Goal: Task Accomplishment & Management: Complete application form

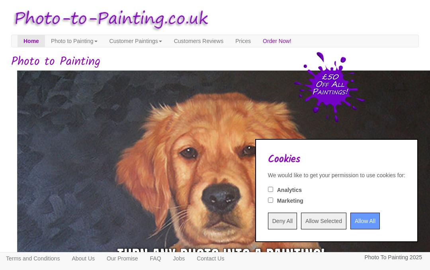
click at [353, 221] on input "Allow All" at bounding box center [364, 221] width 29 height 17
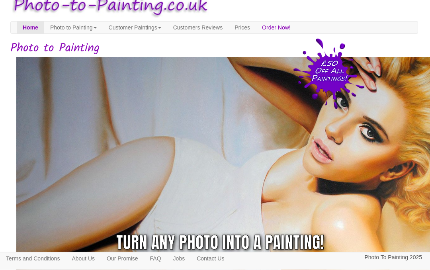
scroll to position [0, 1]
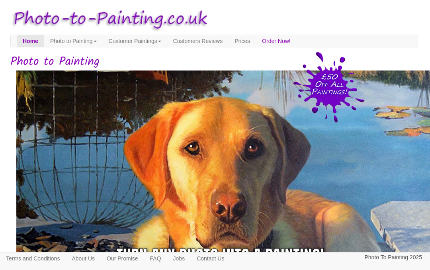
click at [256, 35] on link "Prices" at bounding box center [241, 41] width 27 height 12
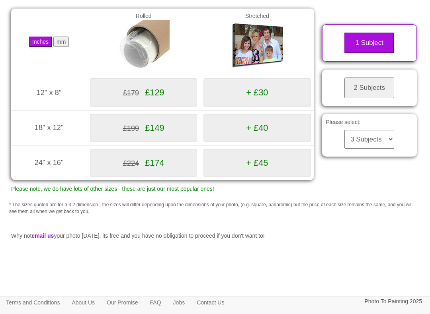
scroll to position [128, 0]
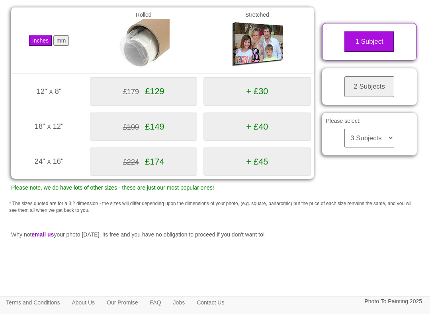
click at [262, 49] on img at bounding box center [257, 45] width 52 height 52
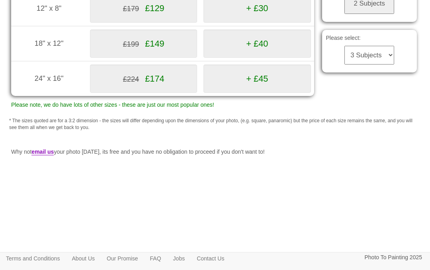
scroll to position [225, 0]
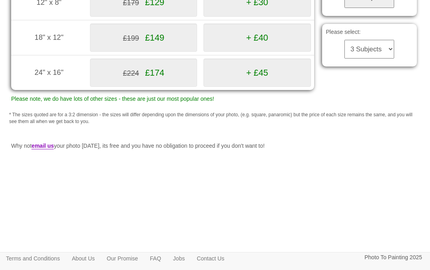
click at [364, 92] on div "Inches mm Rolled Stretched 12" x 8" (305mm x 203mm) £179 £129 + £30 18" x 12"" at bounding box center [215, 19] width 420 height 226
click at [49, 147] on link "email us" at bounding box center [42, 146] width 22 height 7
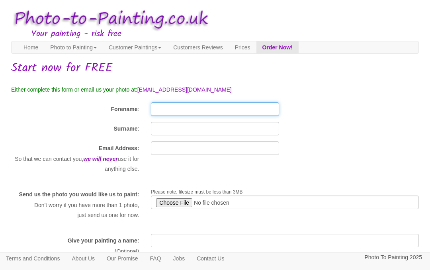
click at [164, 105] on input "Forename" at bounding box center [215, 109] width 128 height 14
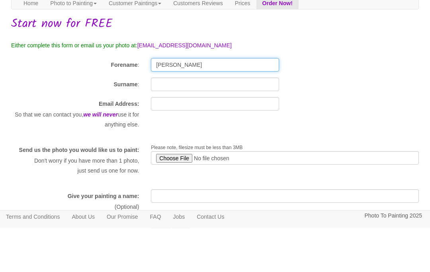
type input "[PERSON_NAME]"
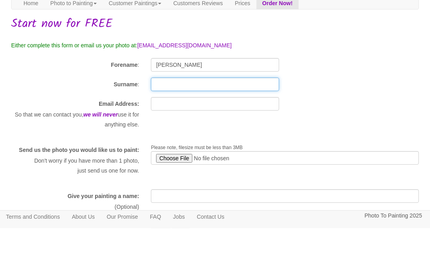
click at [163, 122] on input "Surname" at bounding box center [215, 129] width 128 height 14
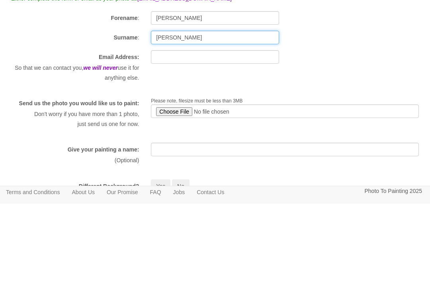
type input "[PERSON_NAME]"
click at [180, 189] on span "Please note, filesize must be less than 3MB" at bounding box center [197, 192] width 92 height 6
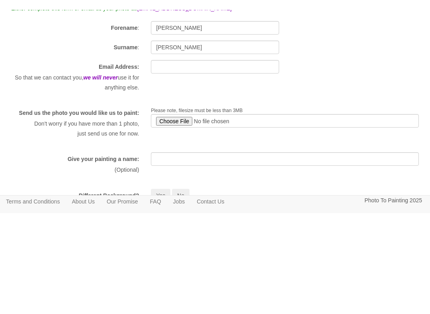
scroll to position [91, 0]
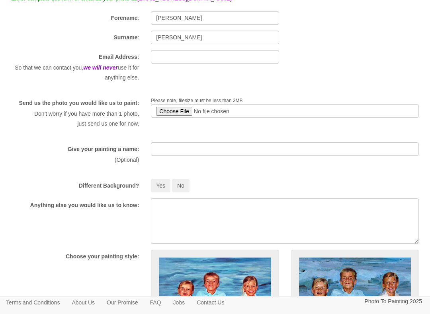
click at [174, 109] on input "file" at bounding box center [285, 111] width 268 height 14
click at [181, 107] on input "file" at bounding box center [285, 111] width 268 height 14
click at [176, 109] on input "file" at bounding box center [285, 111] width 268 height 14
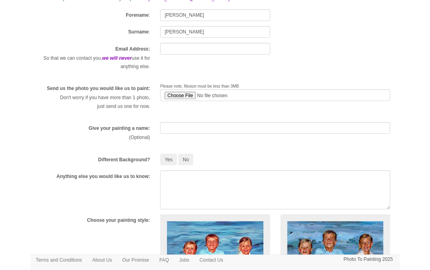
scroll to position [113, 0]
